Goal: Information Seeking & Learning: Learn about a topic

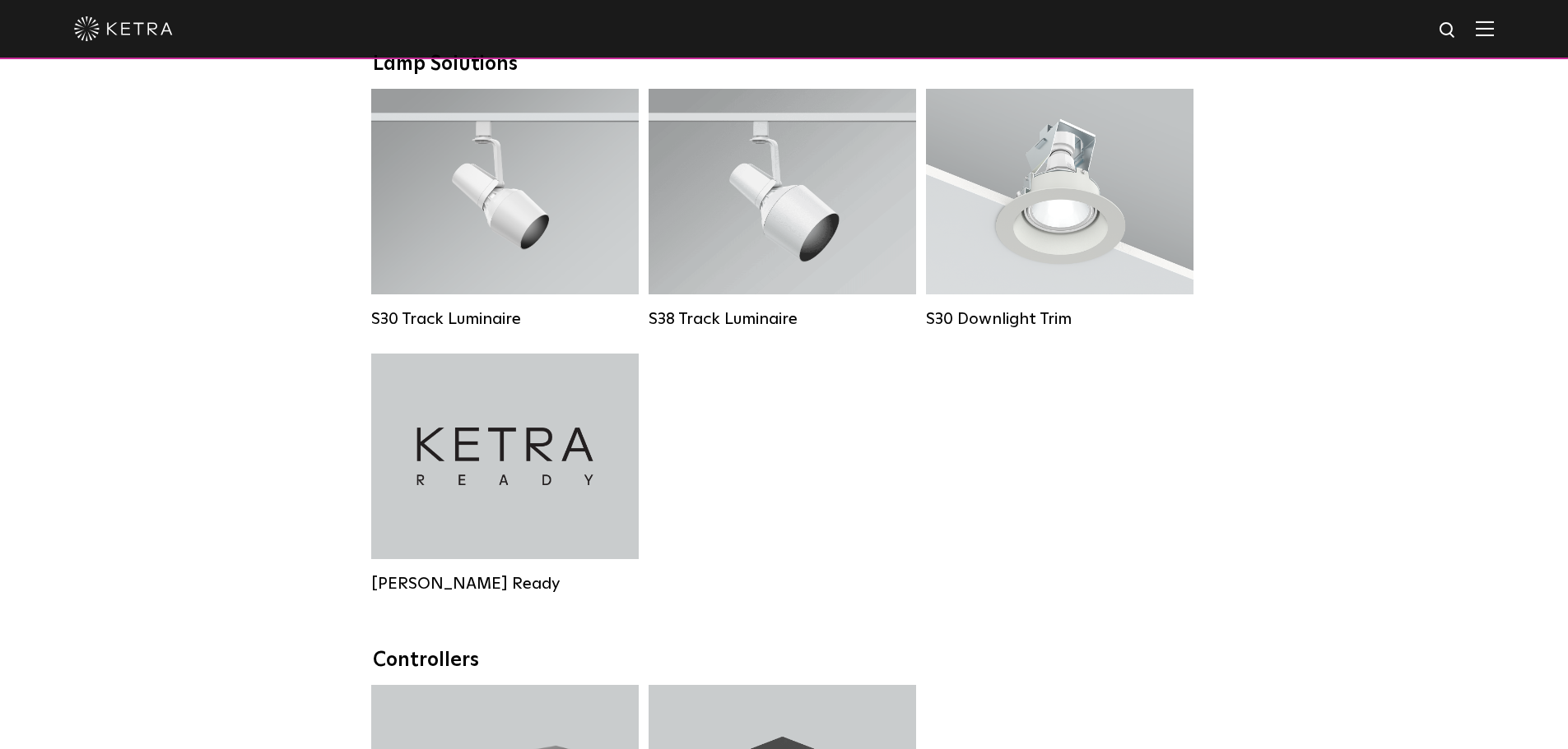
scroll to position [1727, 0]
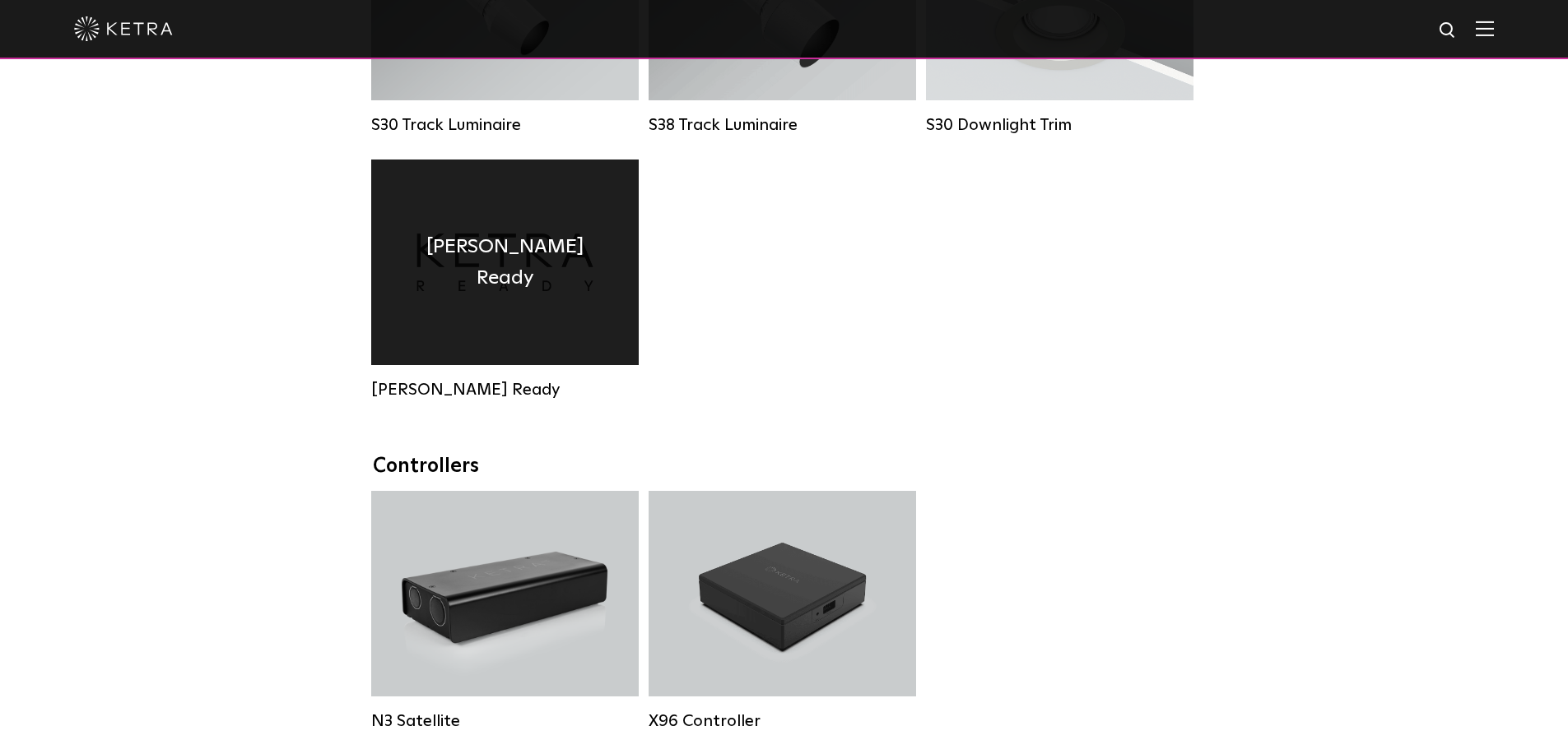
click at [500, 285] on h4 "Ketra Ready" at bounding box center [505, 263] width 218 height 64
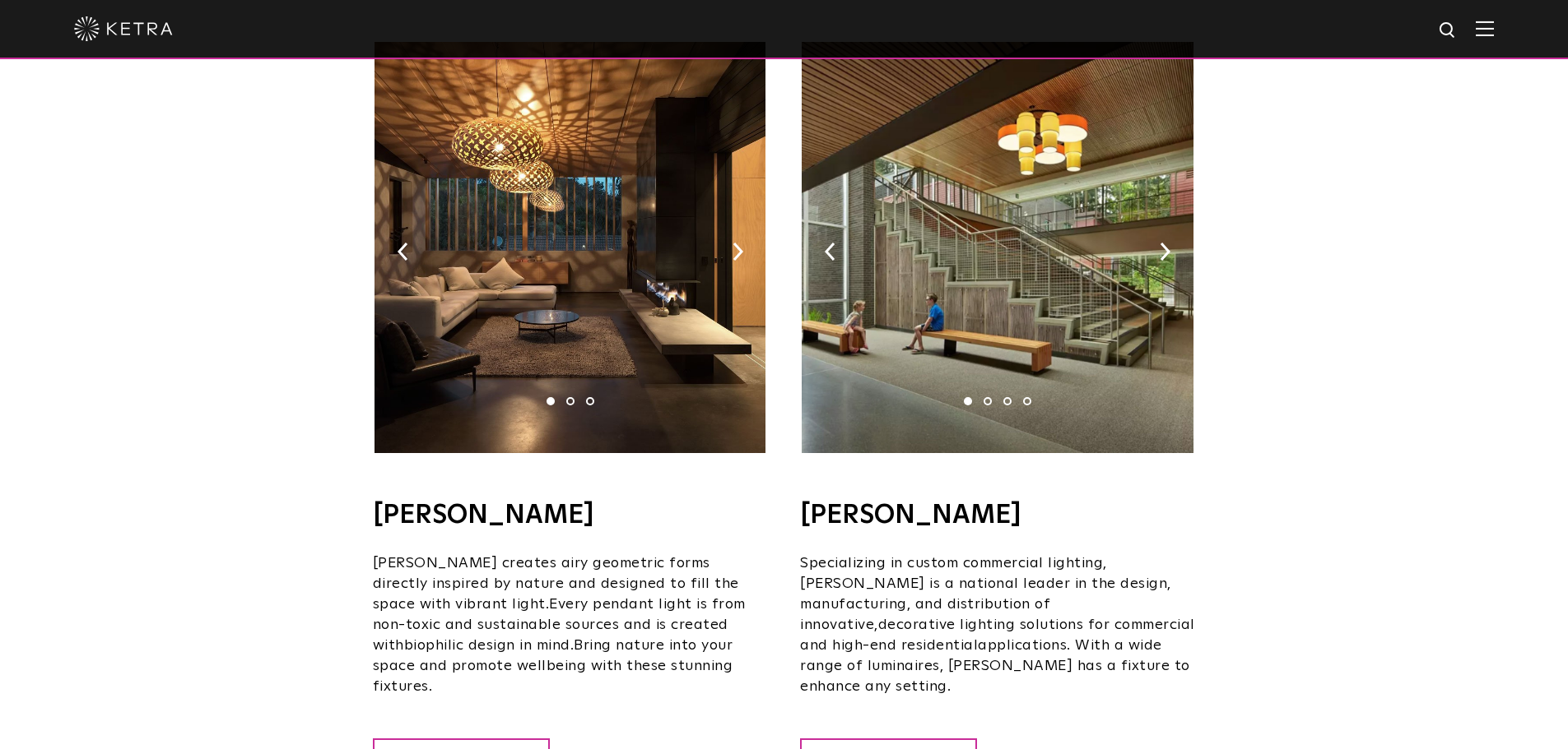
scroll to position [987, 0]
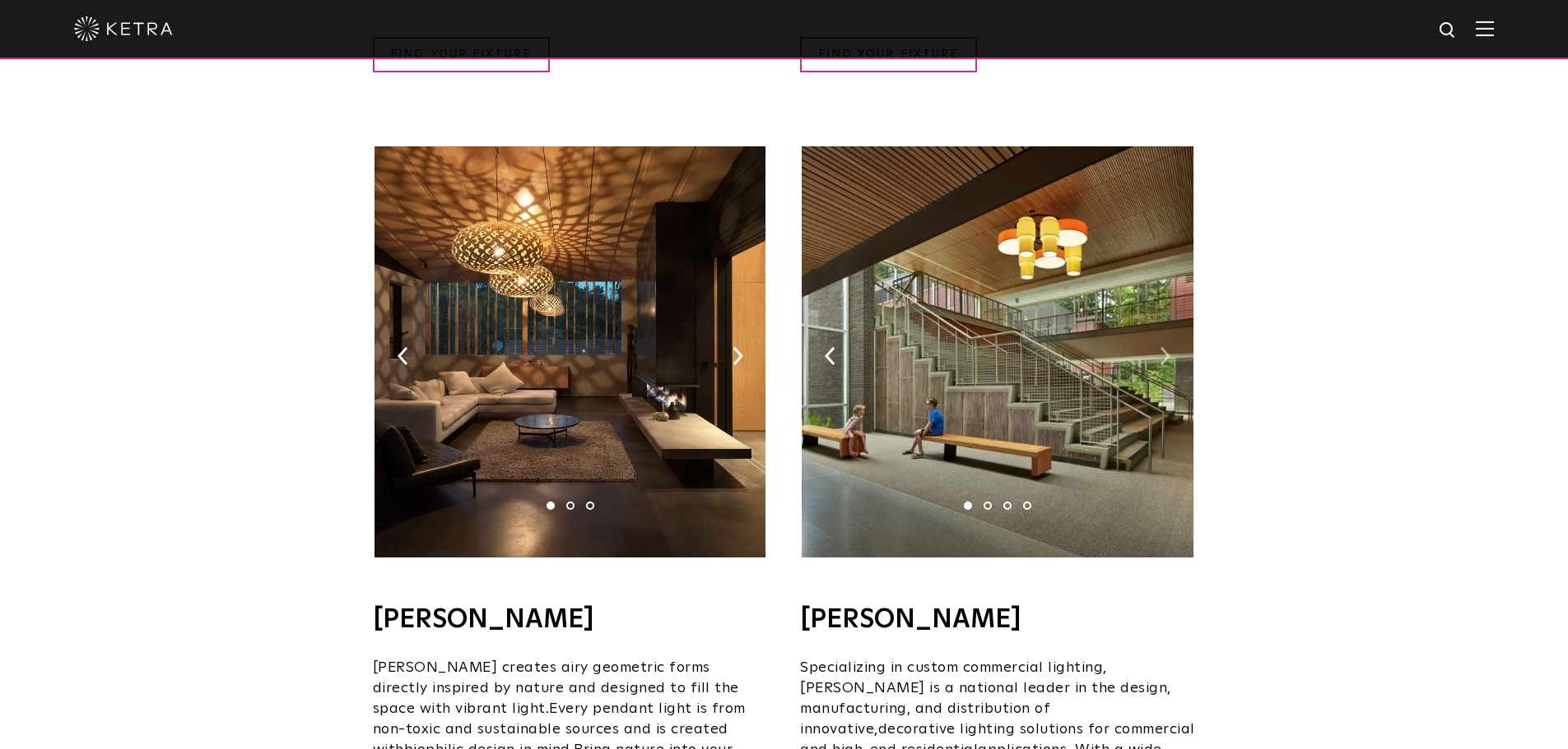
click at [1165, 347] on img at bounding box center [1164, 356] width 10 height 18
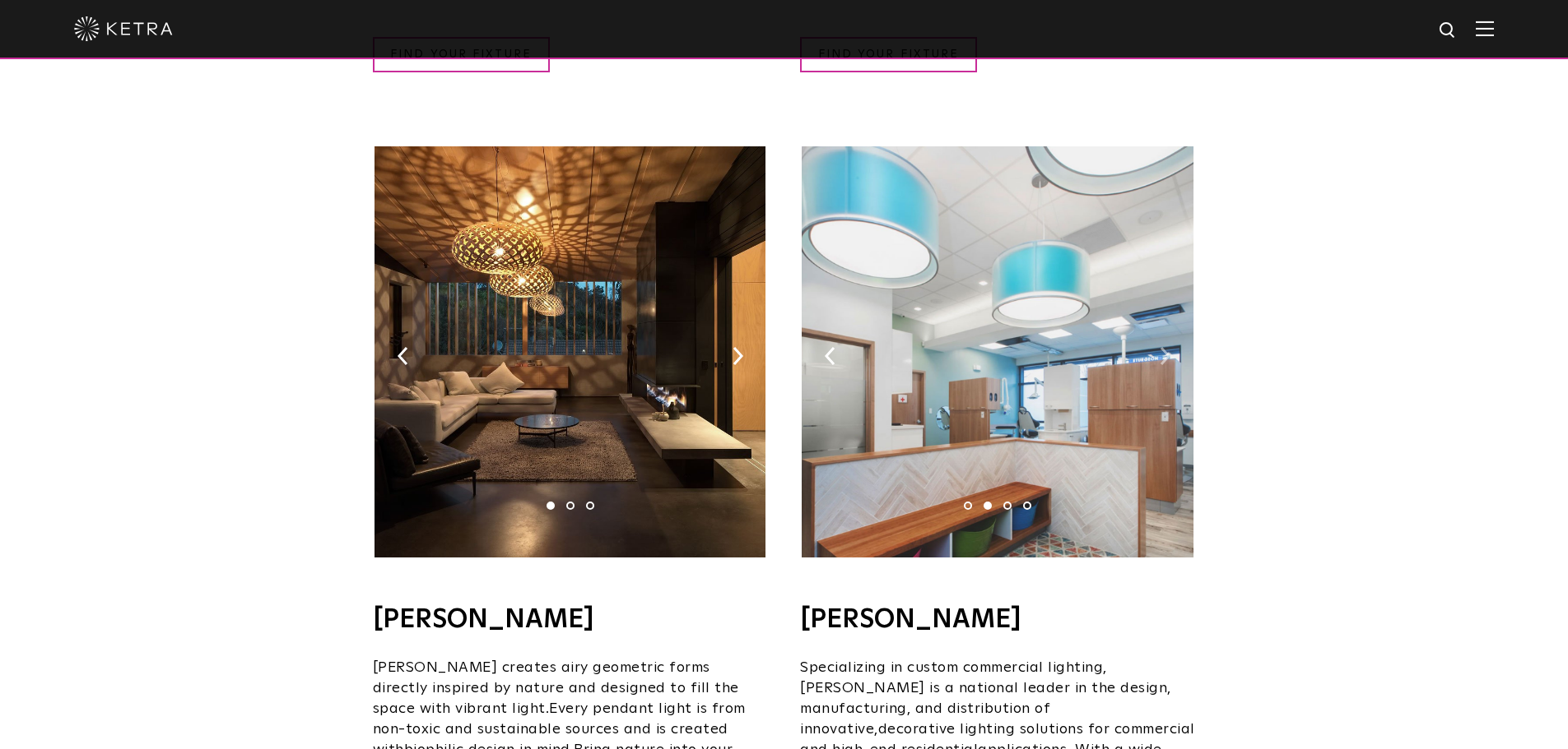
click at [1165, 347] on img at bounding box center [1164, 356] width 10 height 18
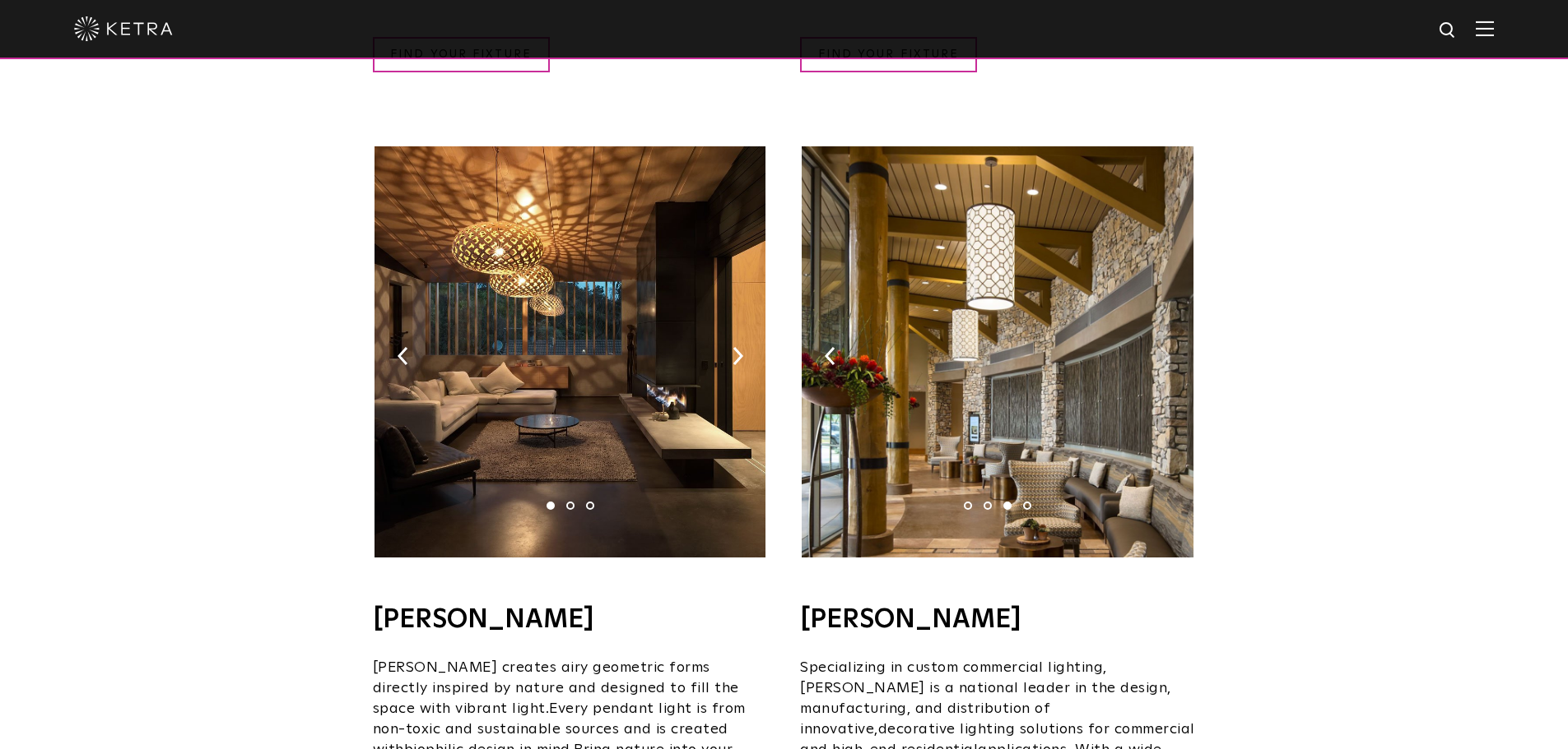
click at [1165, 347] on img at bounding box center [1164, 356] width 10 height 18
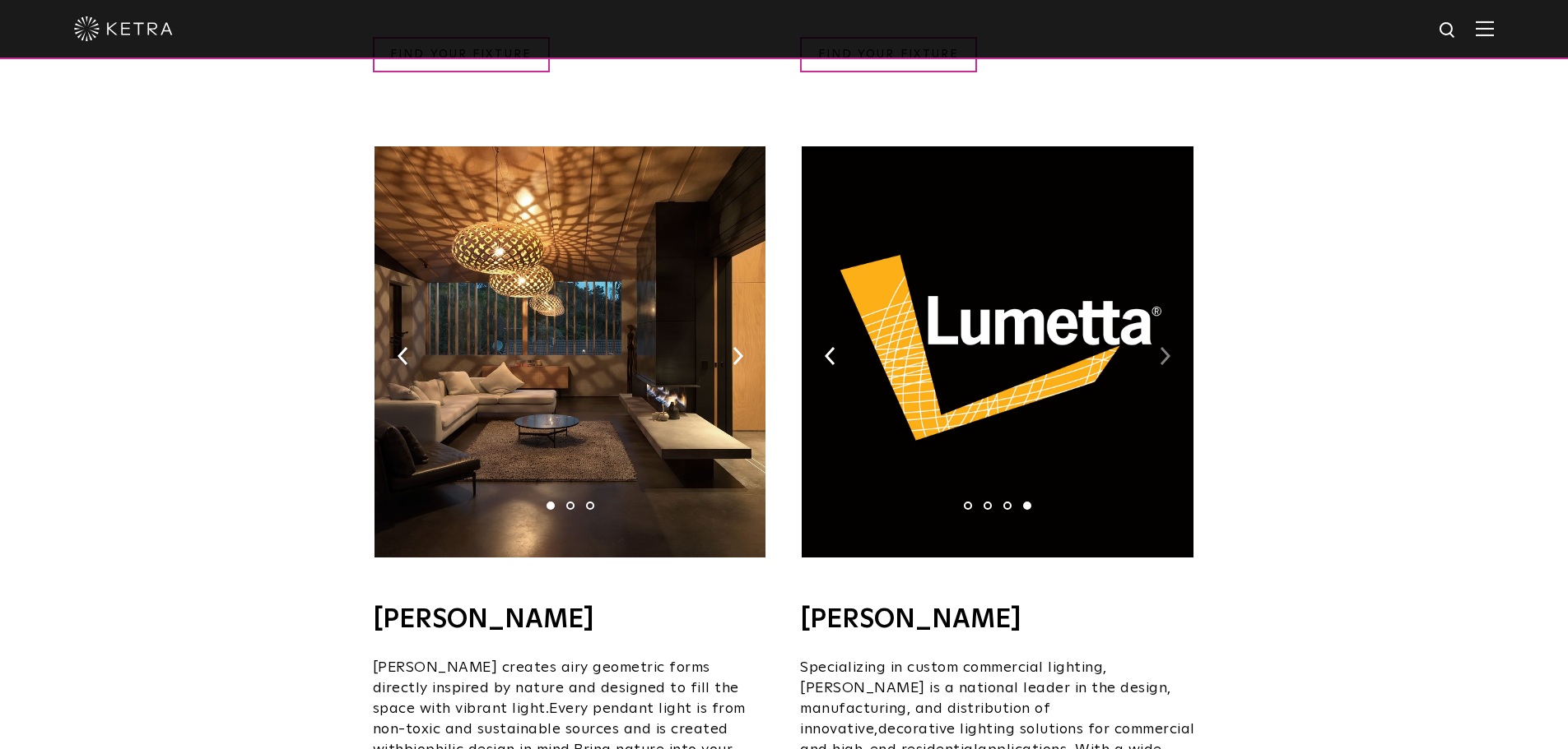
click at [1165, 347] on img at bounding box center [1164, 356] width 10 height 18
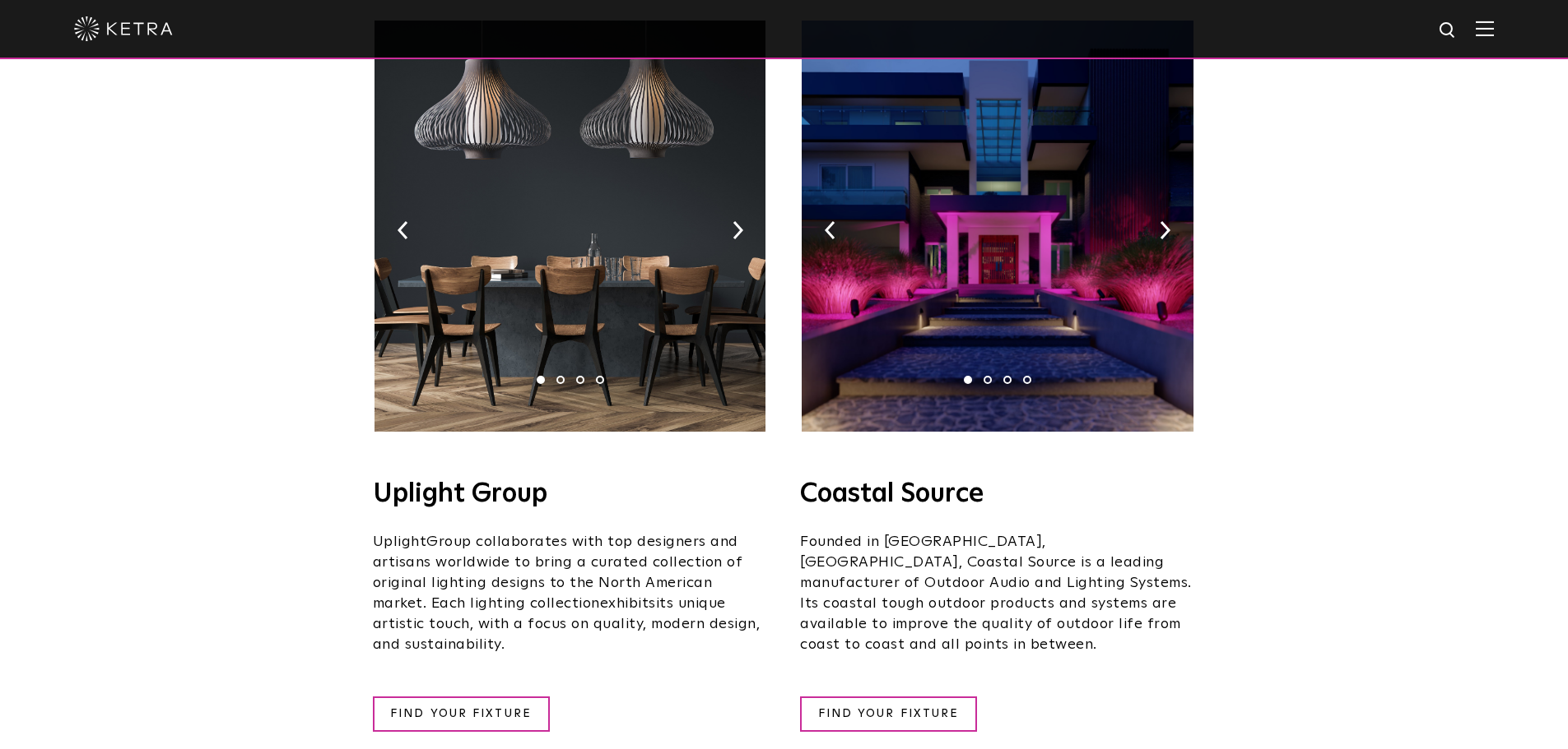
scroll to position [165, 0]
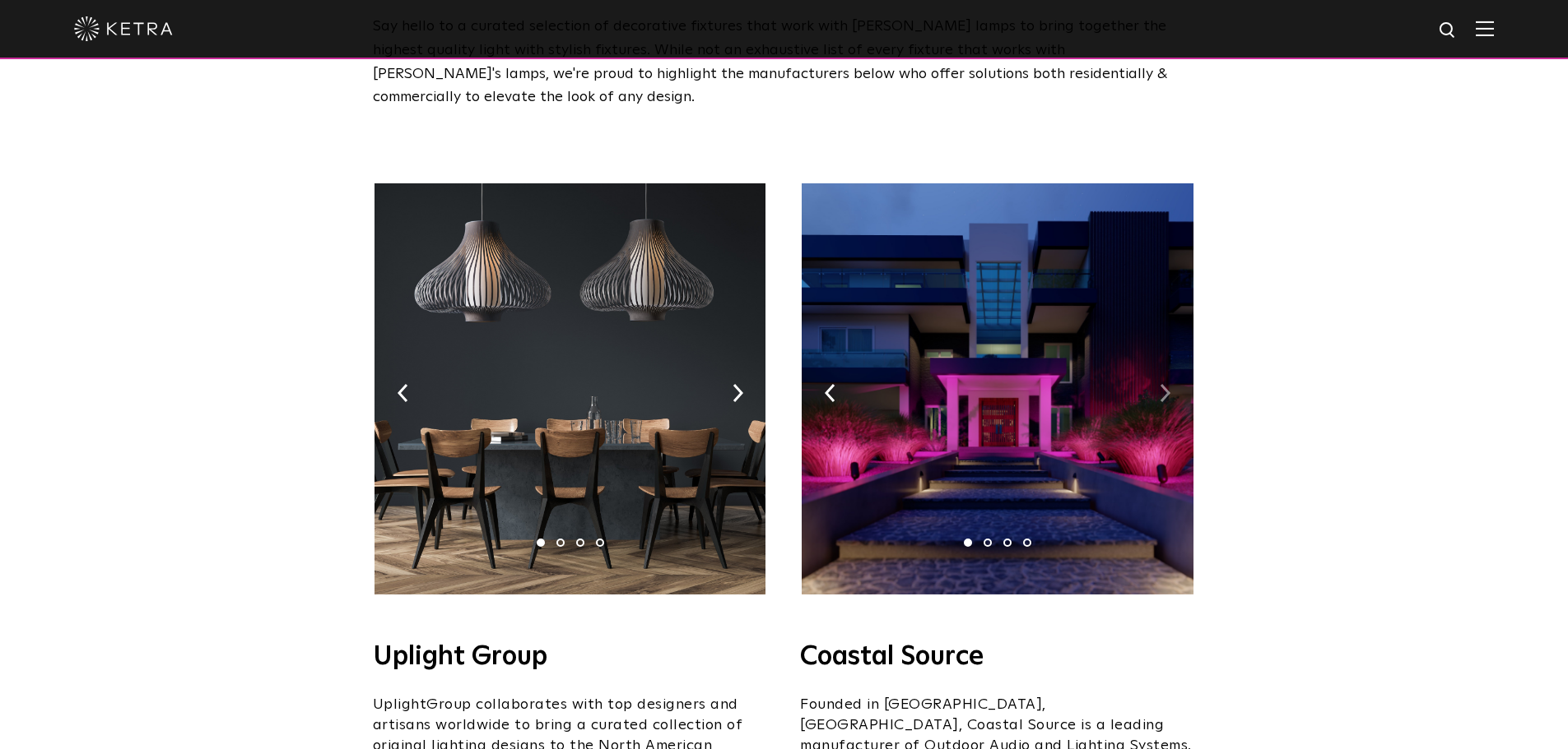
click at [1165, 384] on img at bounding box center [1164, 393] width 10 height 18
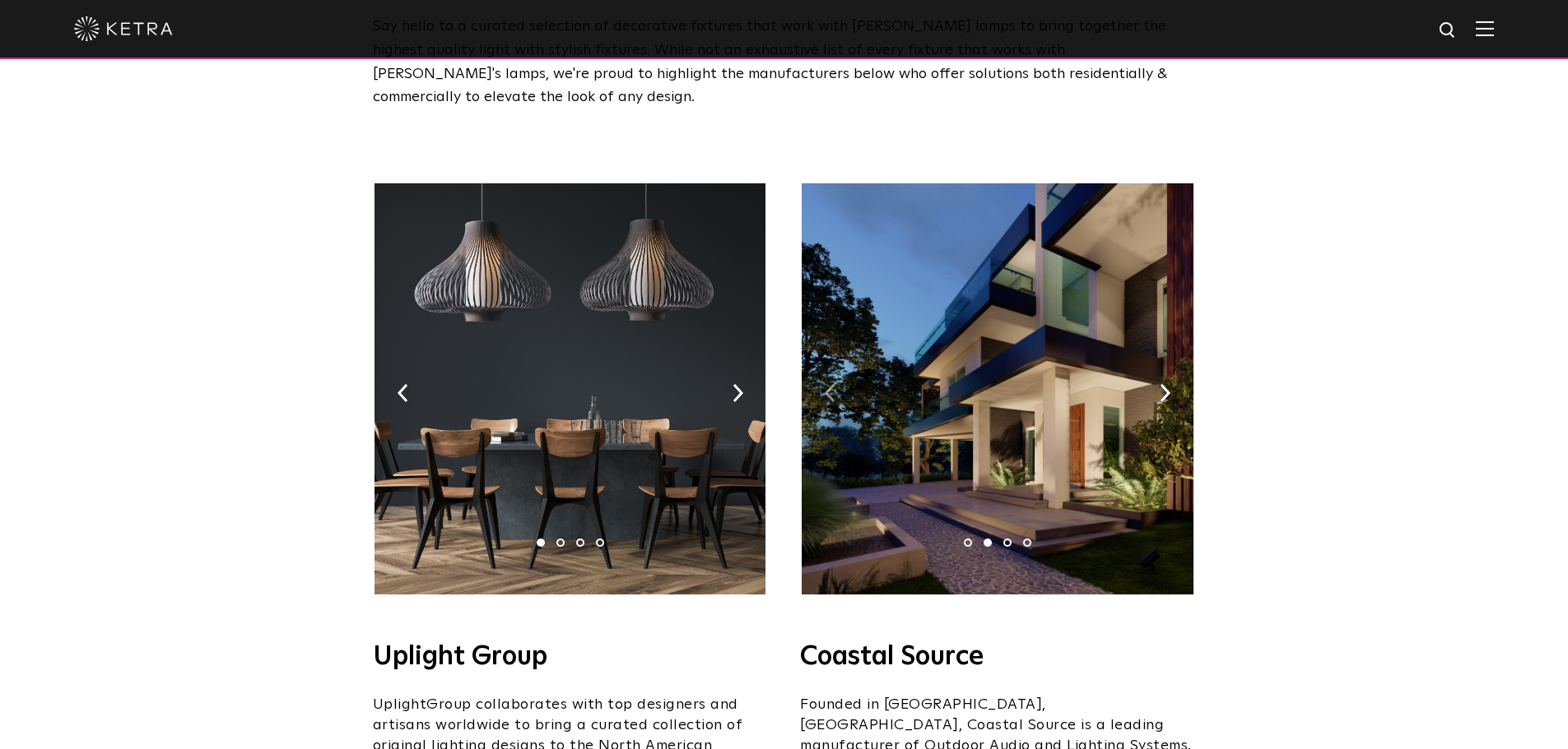
click at [827, 384] on img at bounding box center [829, 393] width 10 height 18
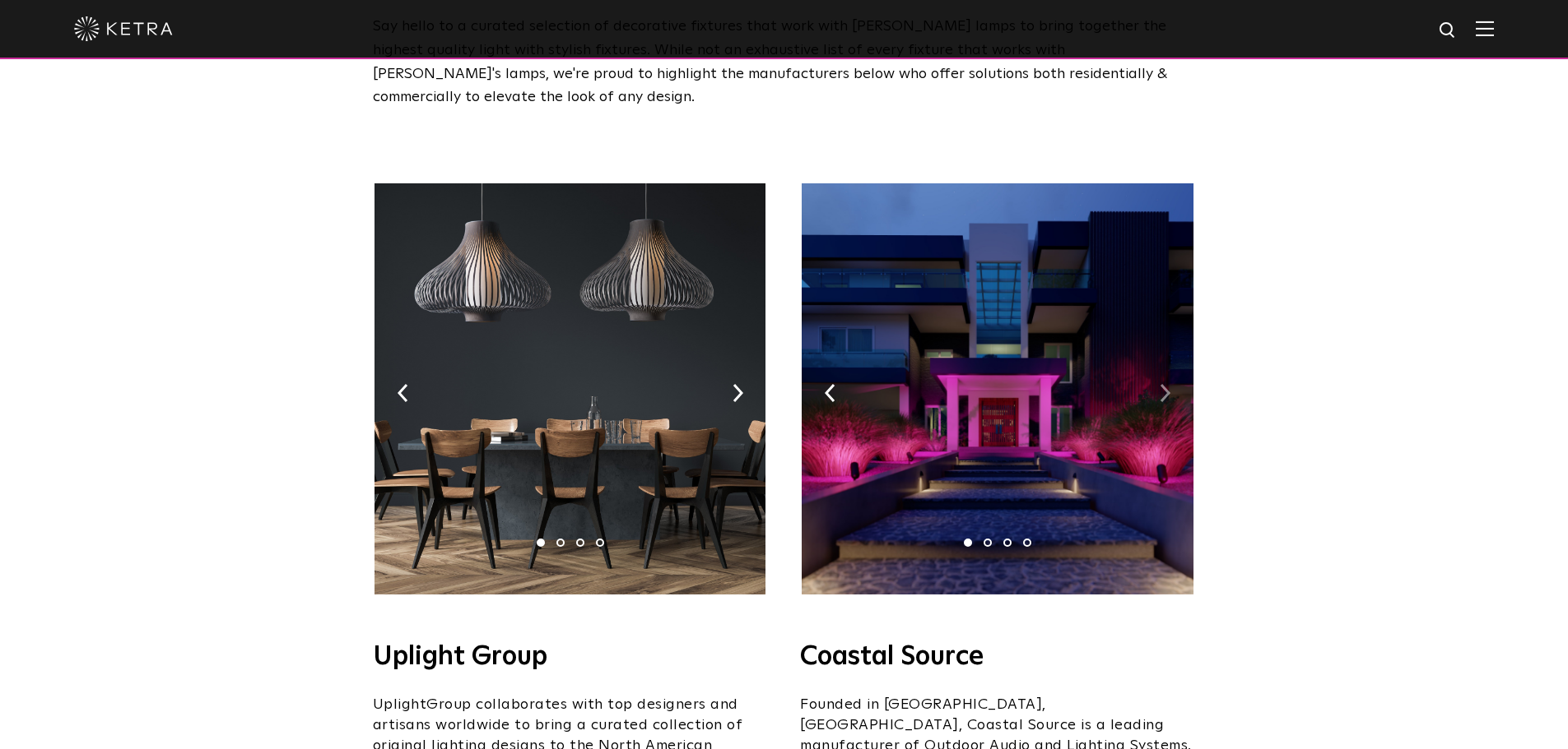
click at [1163, 384] on img at bounding box center [1164, 393] width 10 height 18
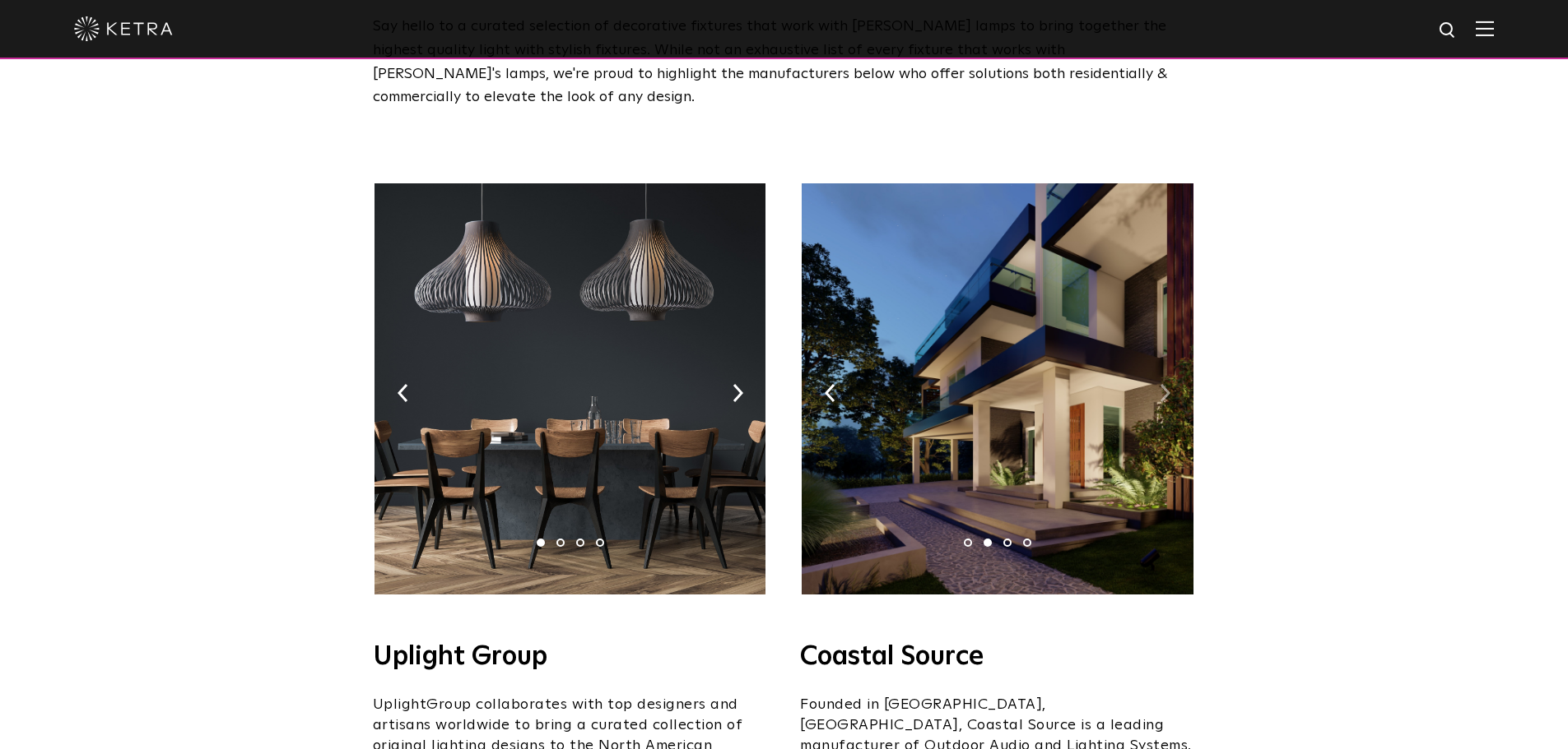
click at [1163, 384] on img at bounding box center [1164, 393] width 10 height 18
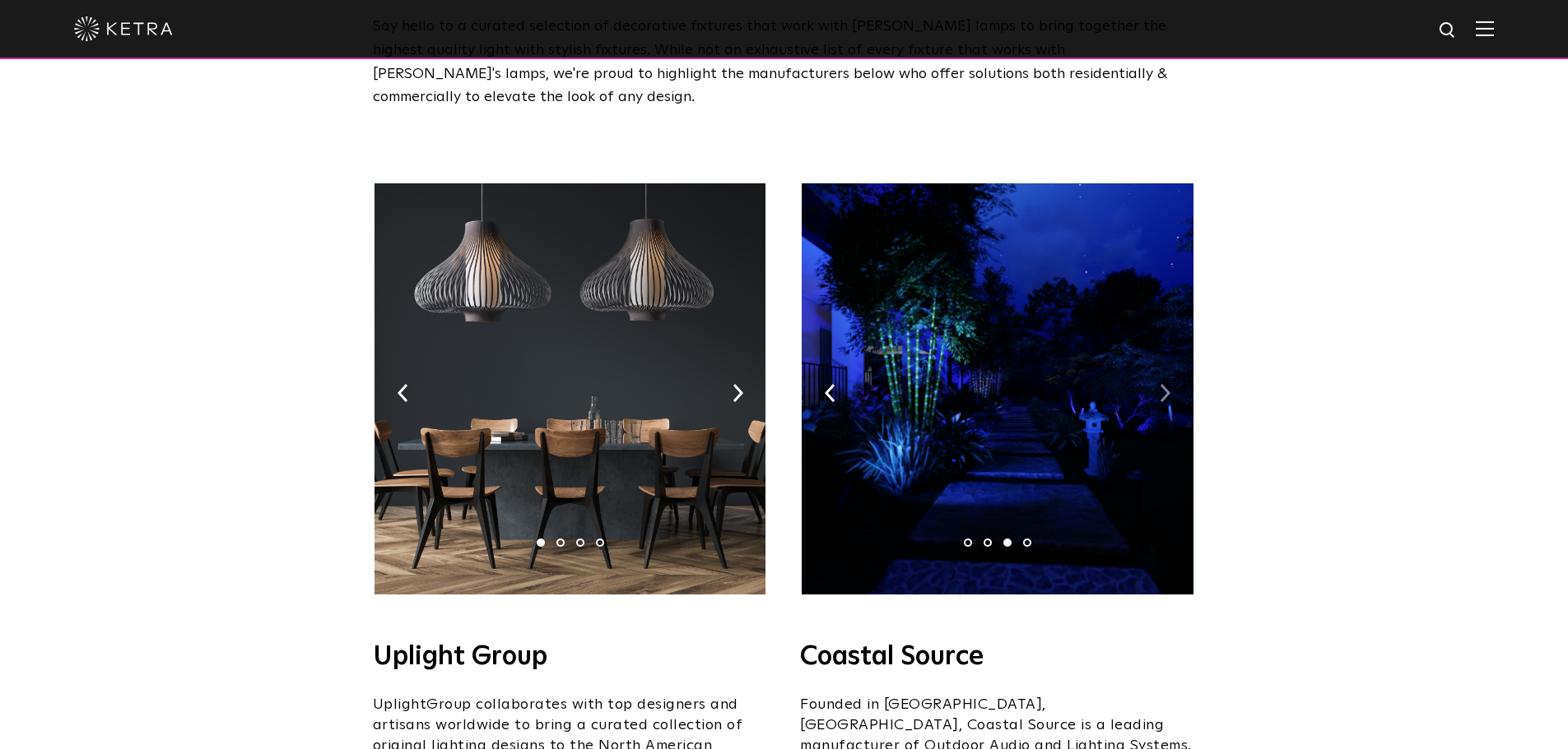
click at [1163, 384] on img at bounding box center [1164, 393] width 10 height 18
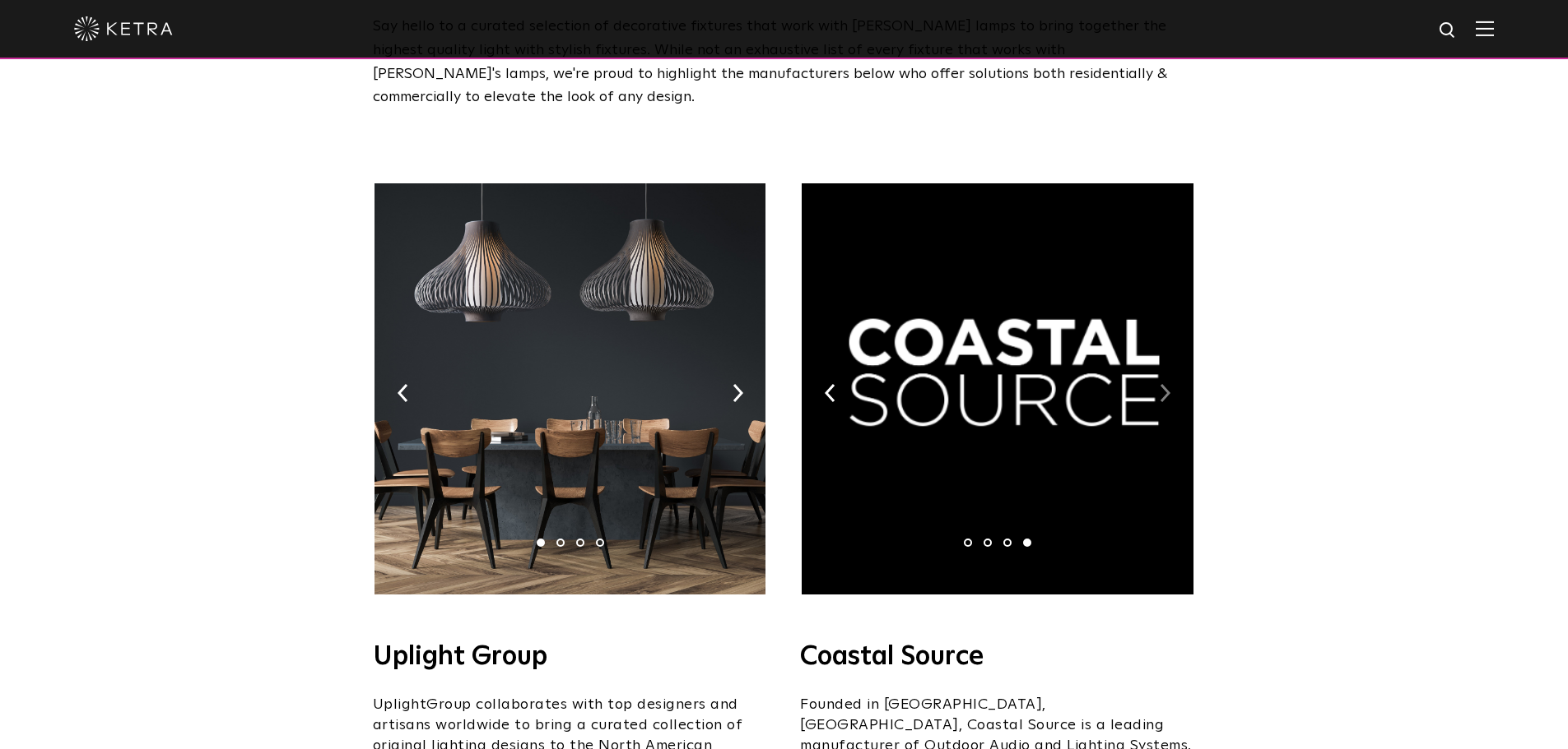
click at [1163, 384] on img at bounding box center [1164, 393] width 10 height 18
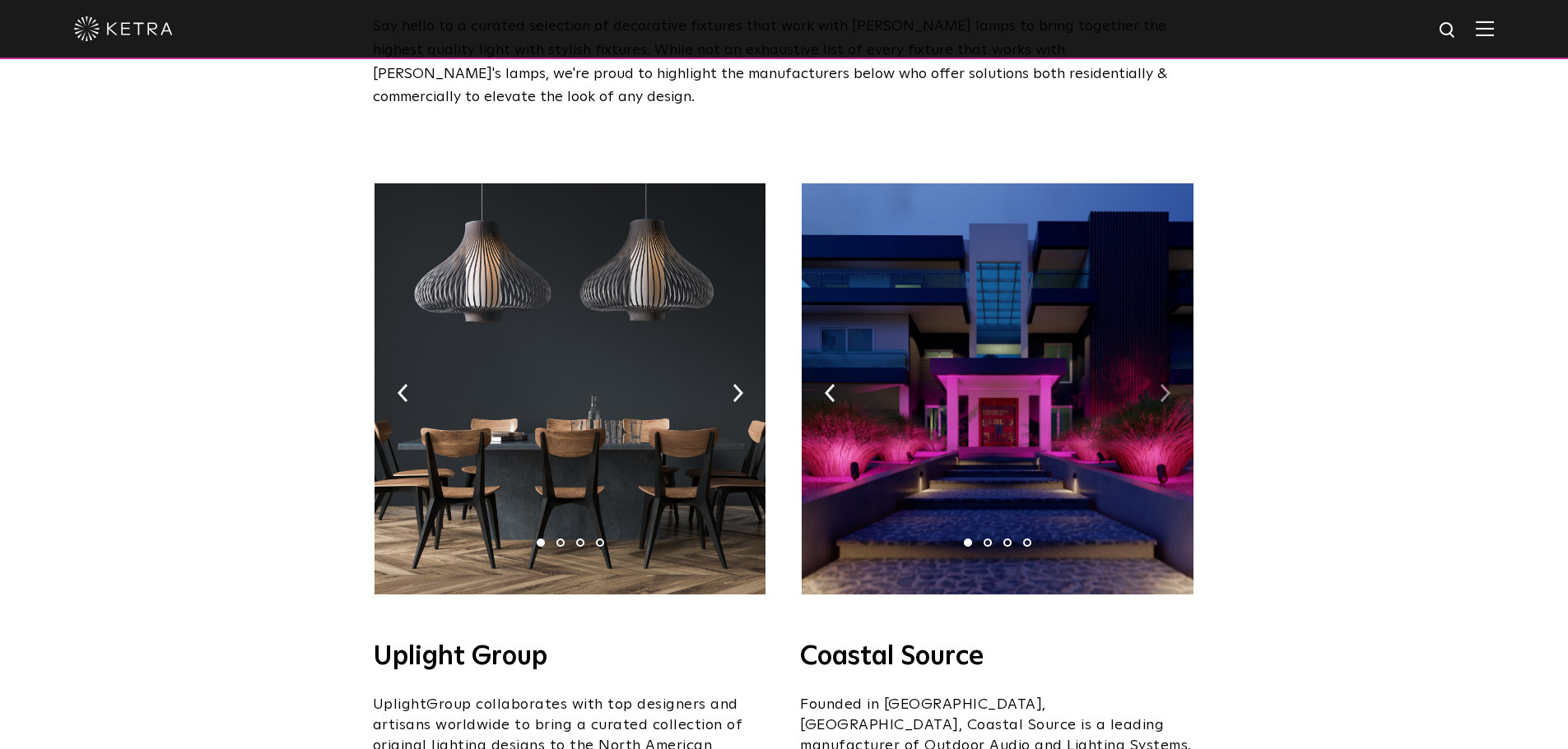
click at [1163, 384] on img at bounding box center [1164, 393] width 10 height 18
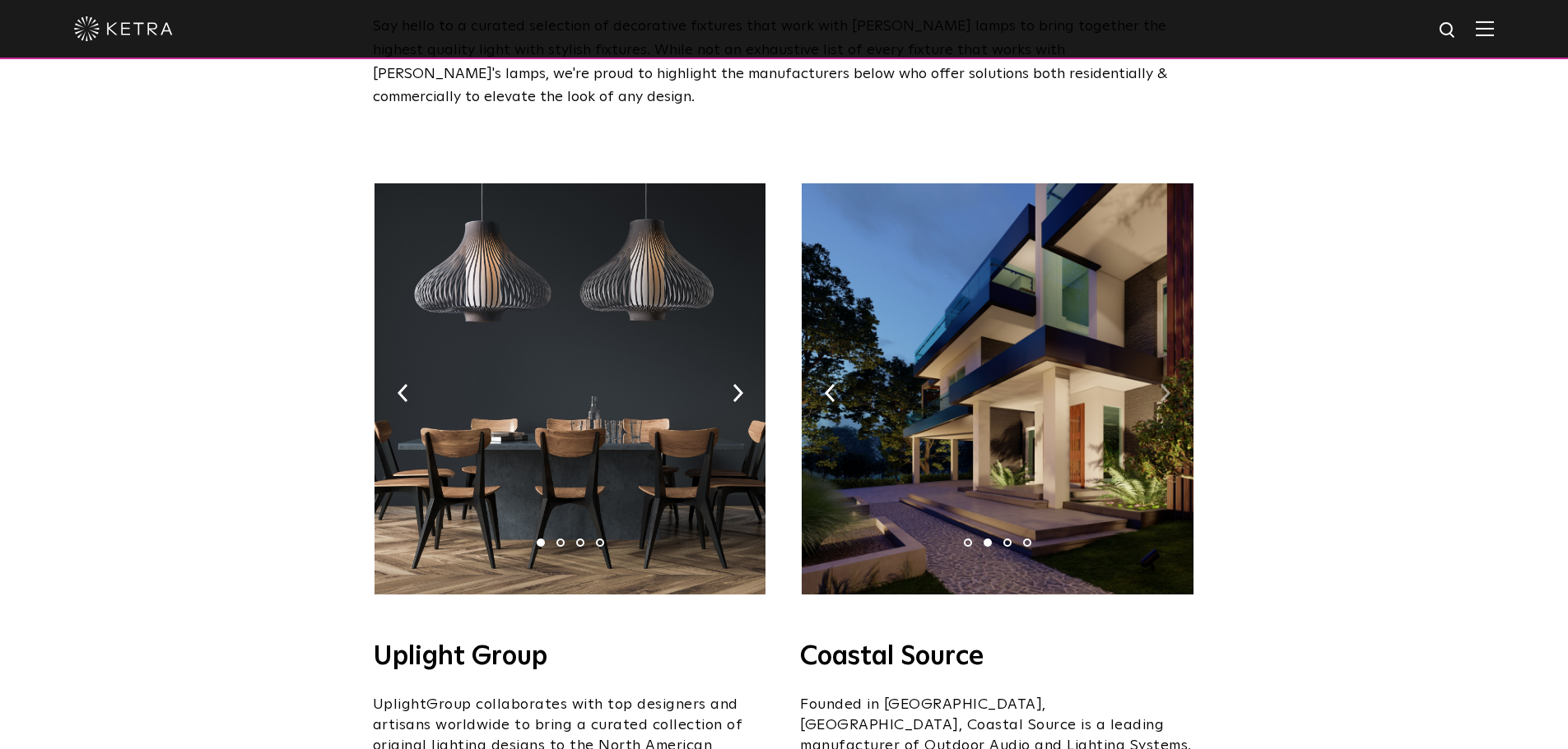
click at [1163, 384] on img at bounding box center [1164, 393] width 10 height 18
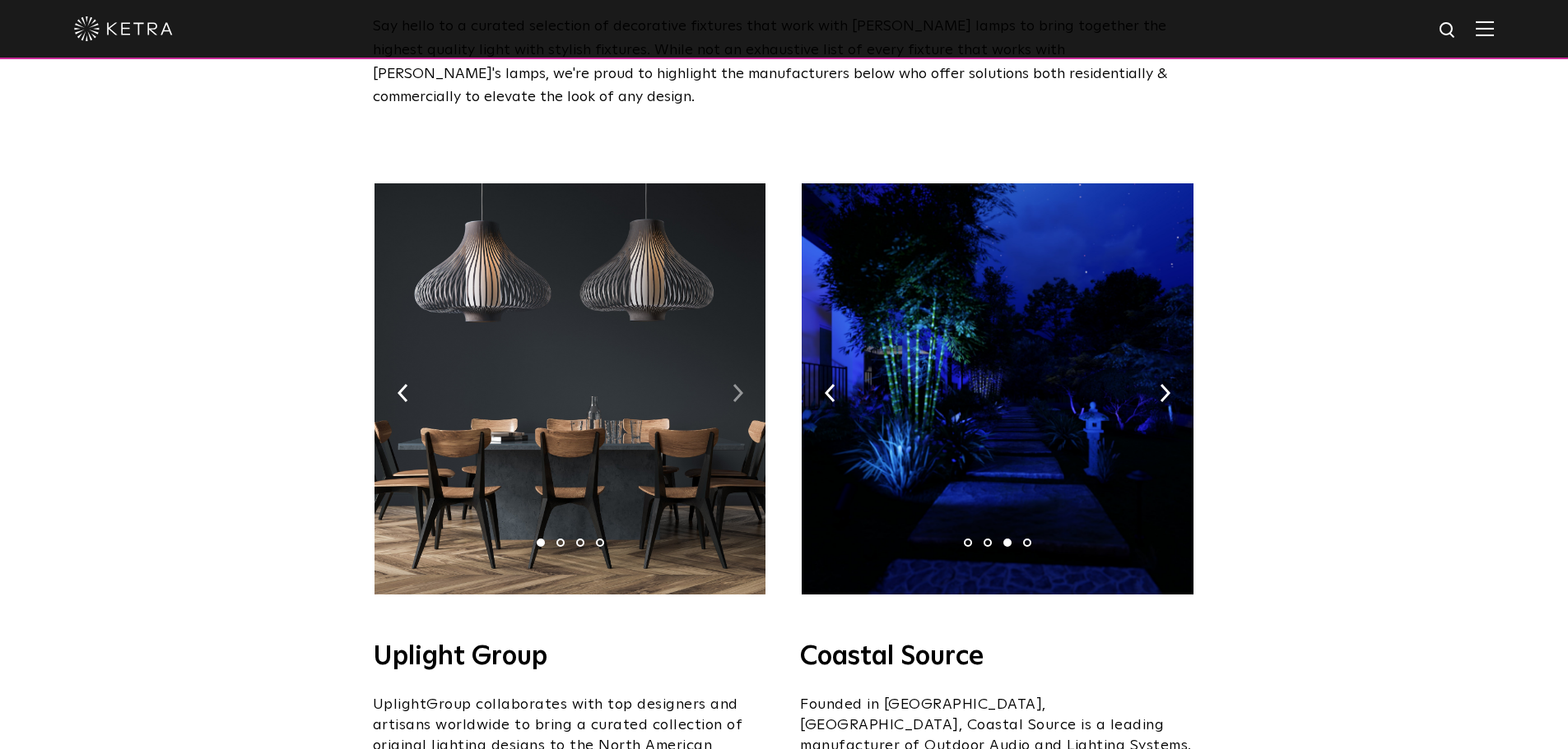
click at [736, 384] on img at bounding box center [737, 393] width 10 height 18
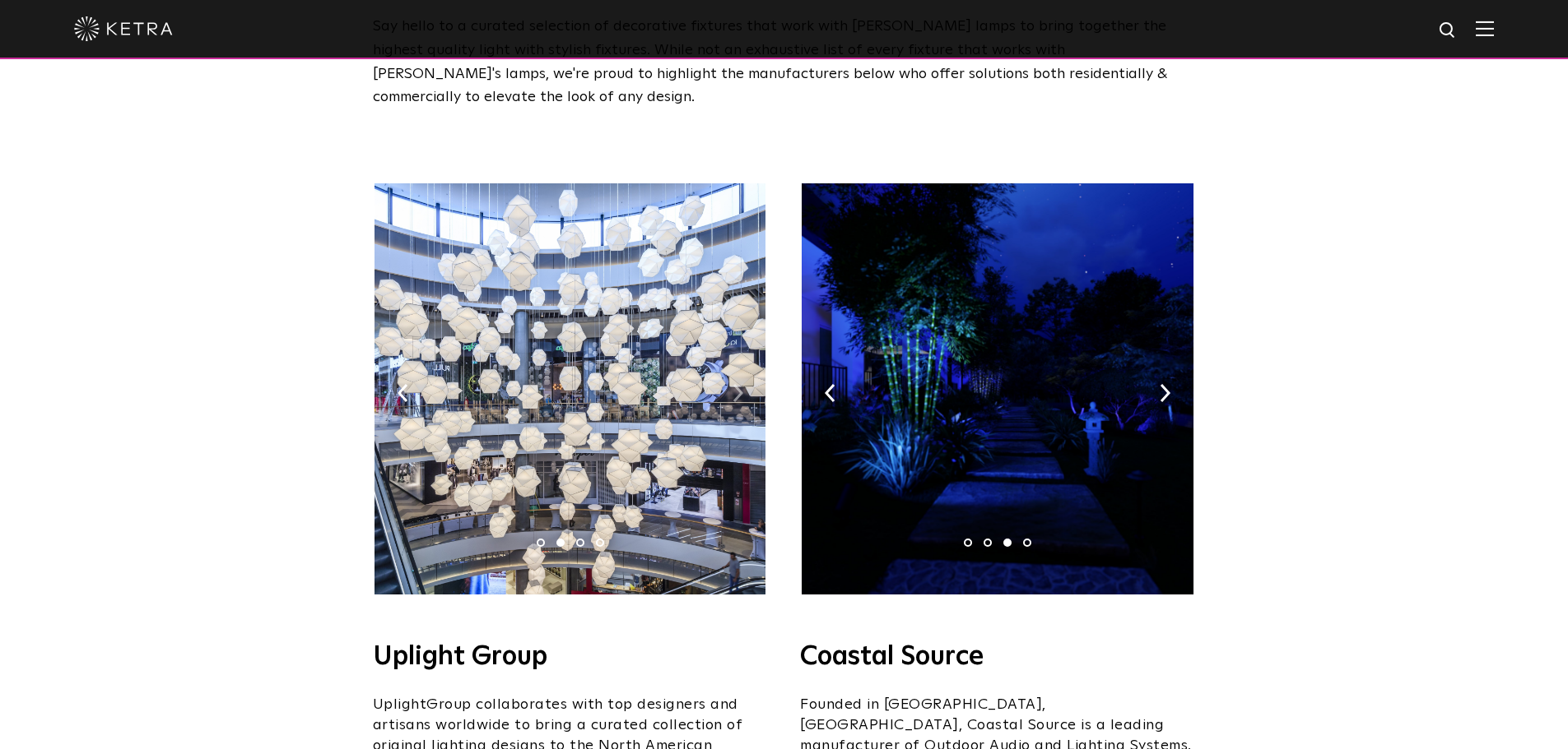
click at [736, 384] on img at bounding box center [737, 393] width 10 height 18
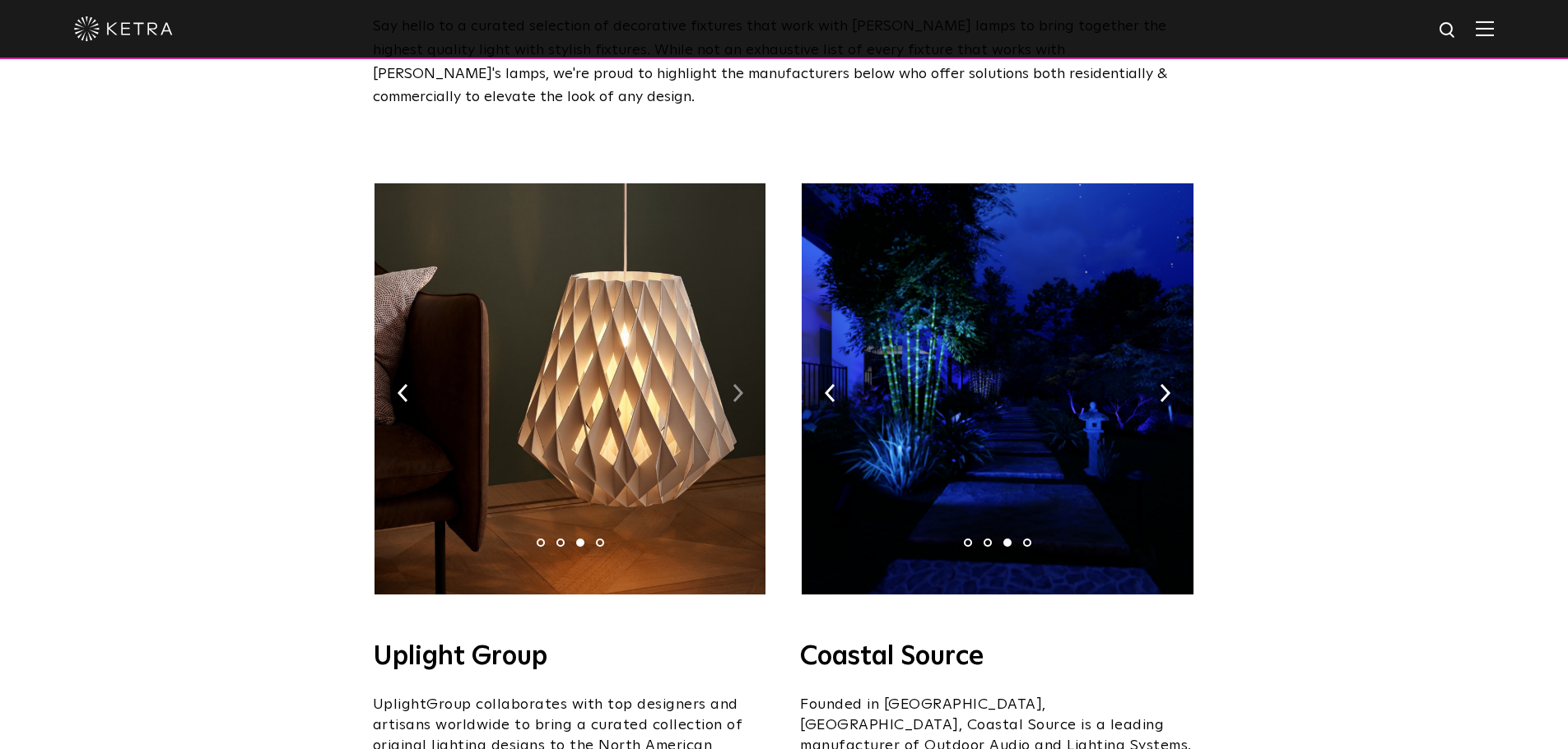
click at [736, 384] on img at bounding box center [737, 393] width 10 height 18
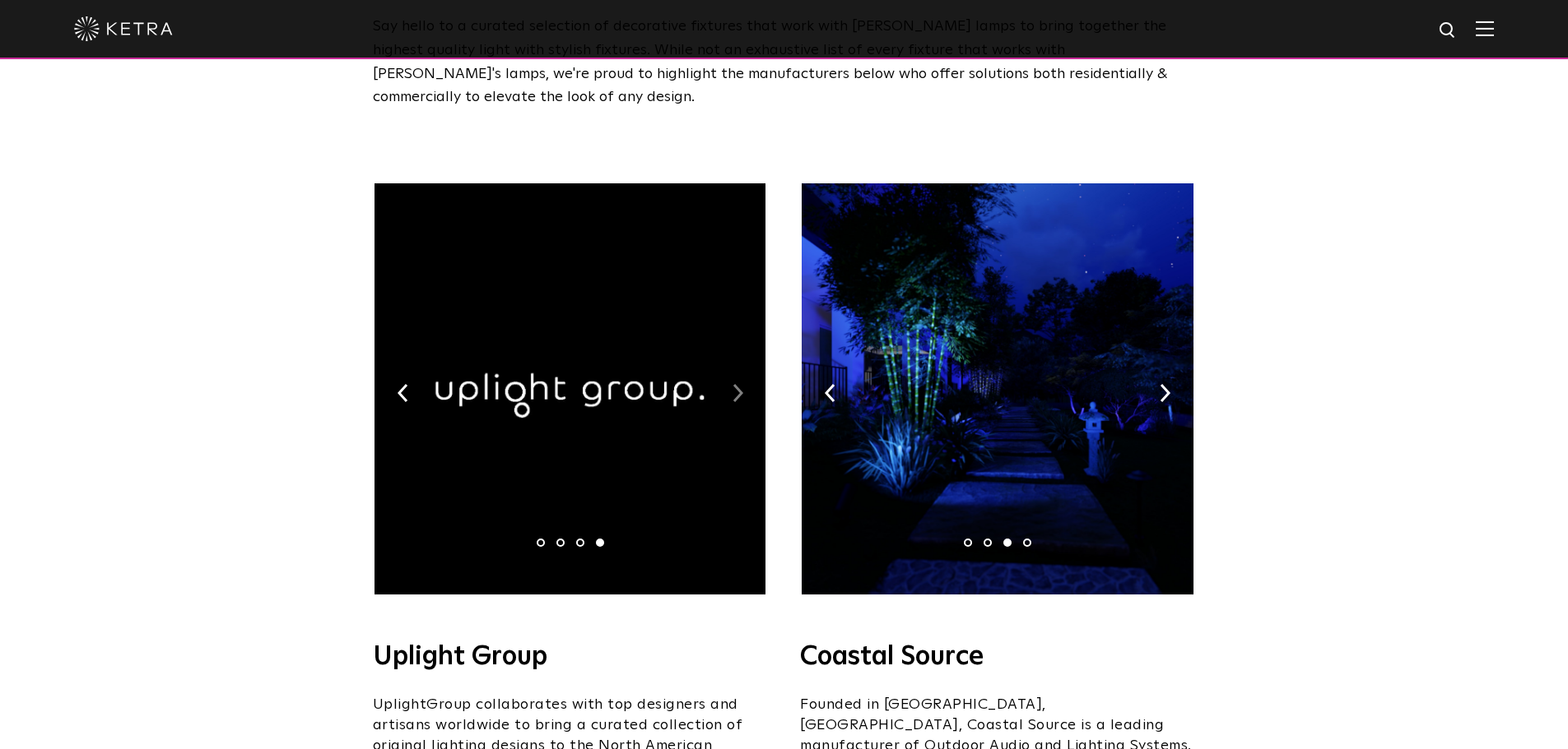
click at [736, 384] on img at bounding box center [737, 393] width 10 height 18
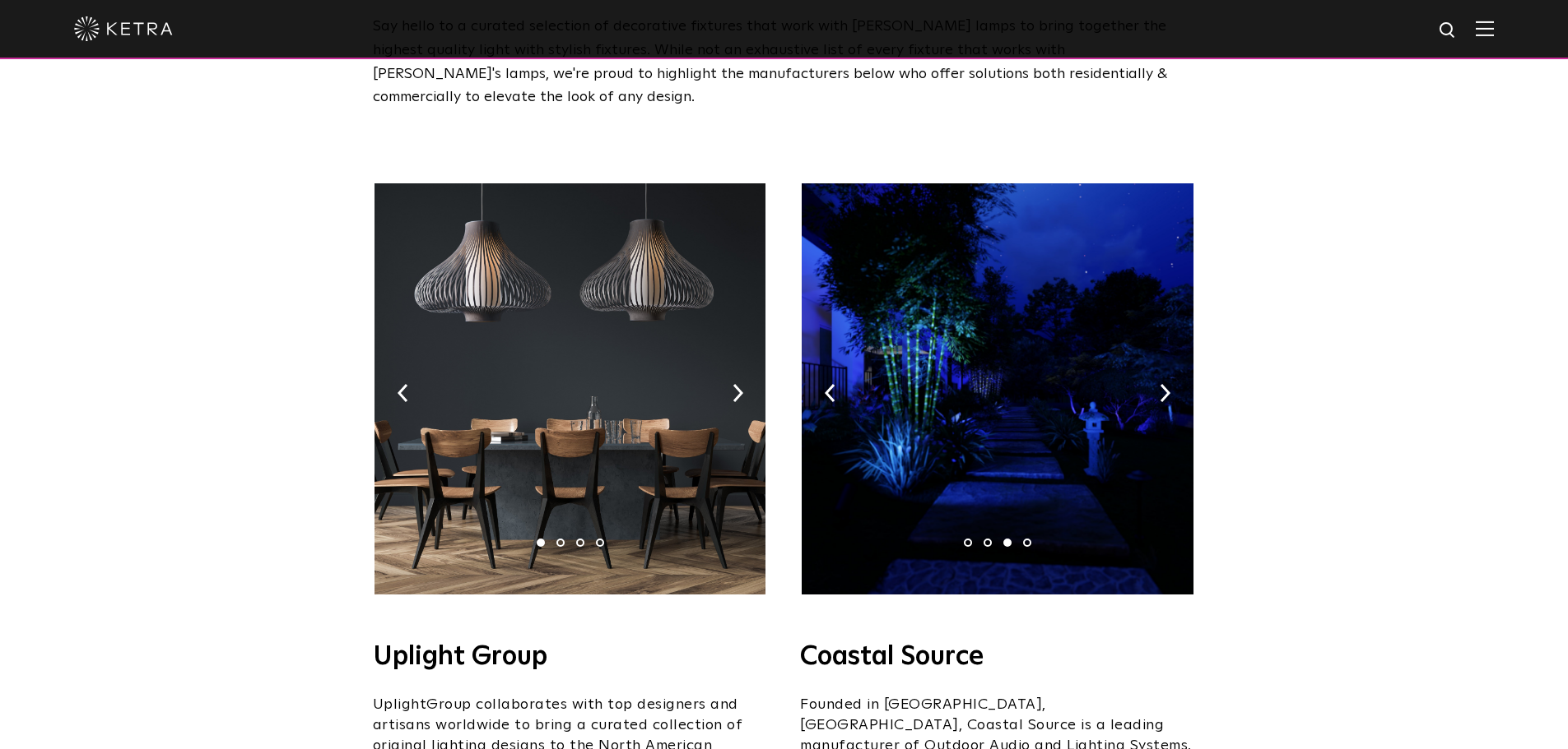
scroll to position [0, 0]
